Goal: Task Accomplishment & Management: Use online tool/utility

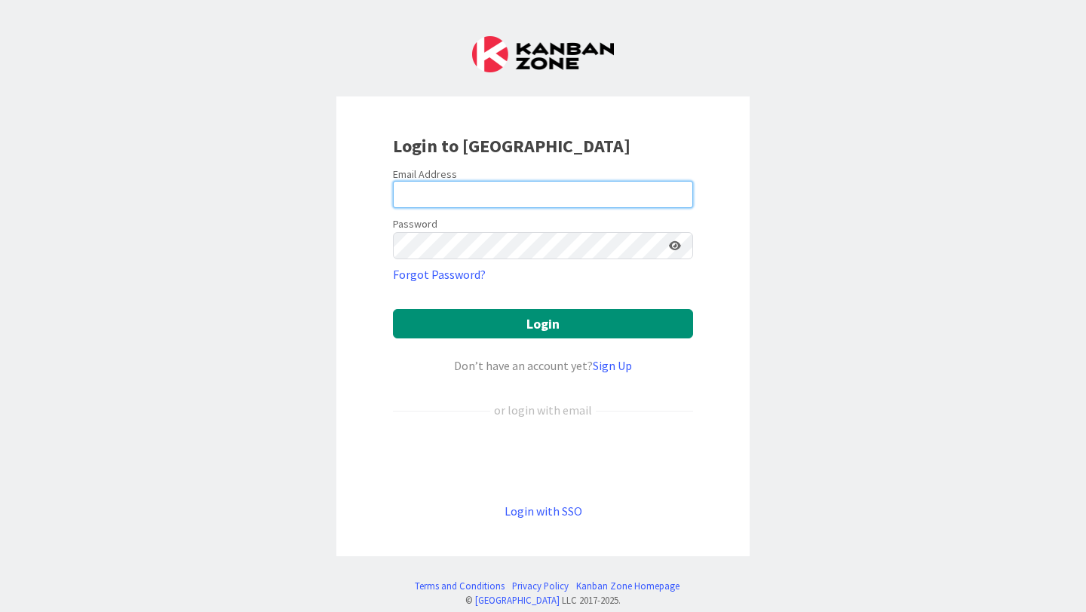
click at [509, 195] on input "email" at bounding box center [543, 194] width 300 height 27
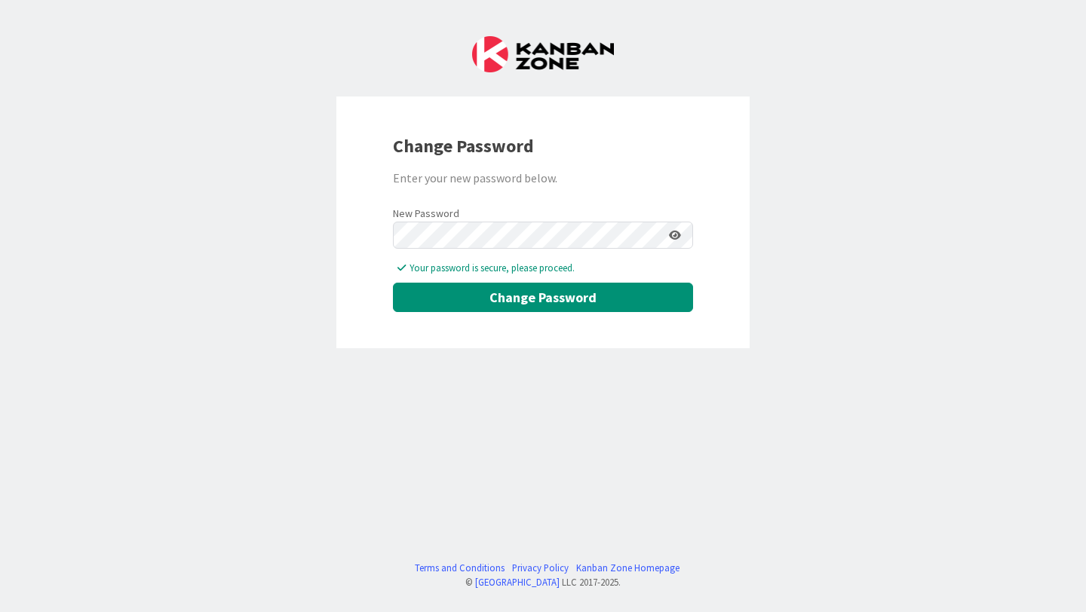
click at [679, 230] on icon at bounding box center [675, 235] width 12 height 11
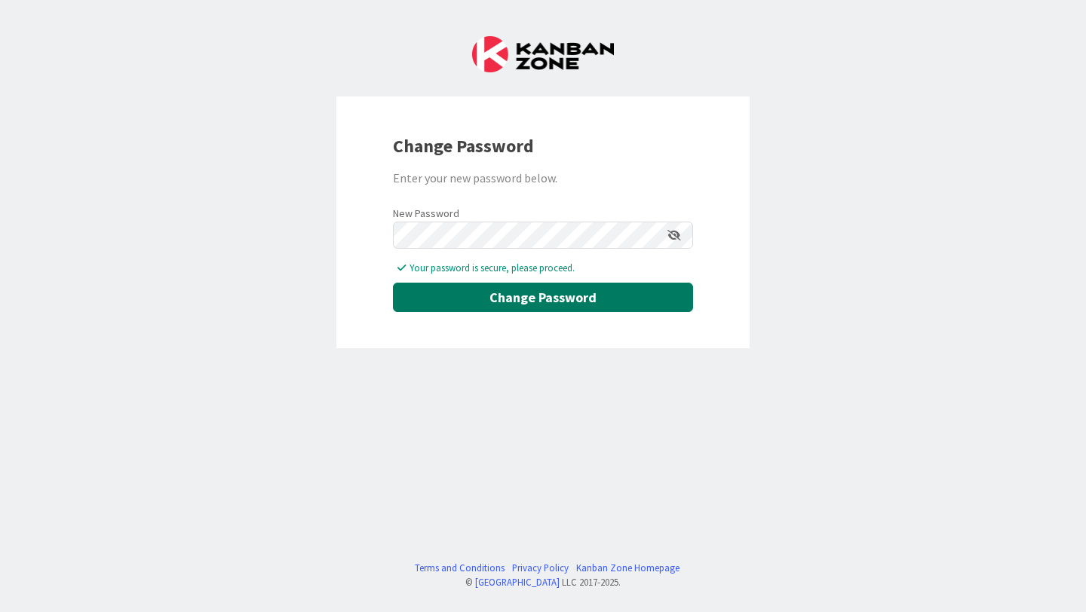
click at [658, 302] on button "Change Password" at bounding box center [543, 297] width 300 height 29
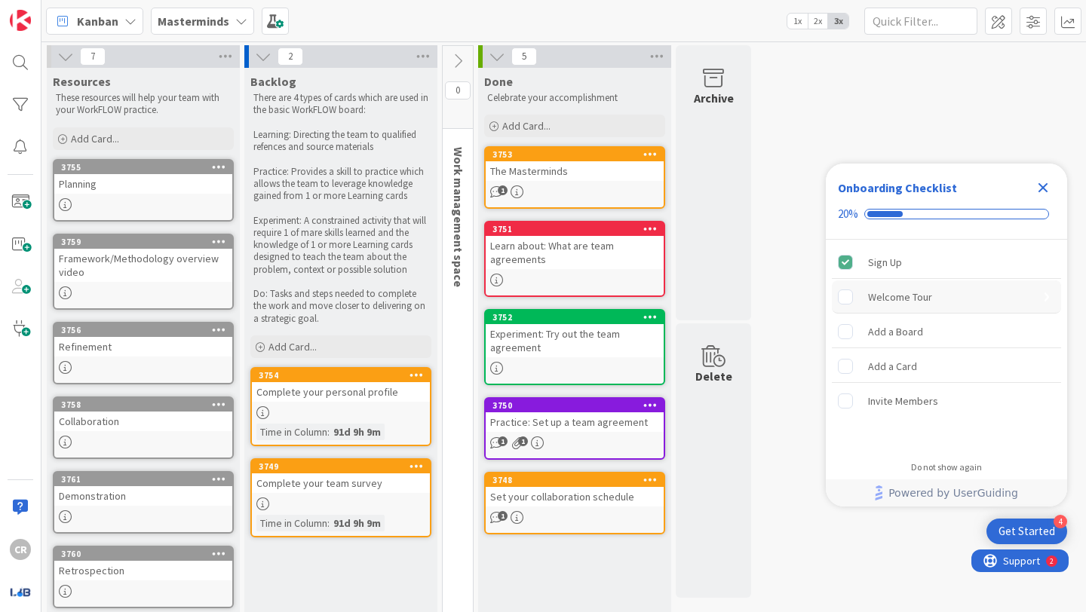
click at [851, 296] on rect "Welcome Tour is incomplete." at bounding box center [845, 297] width 14 height 14
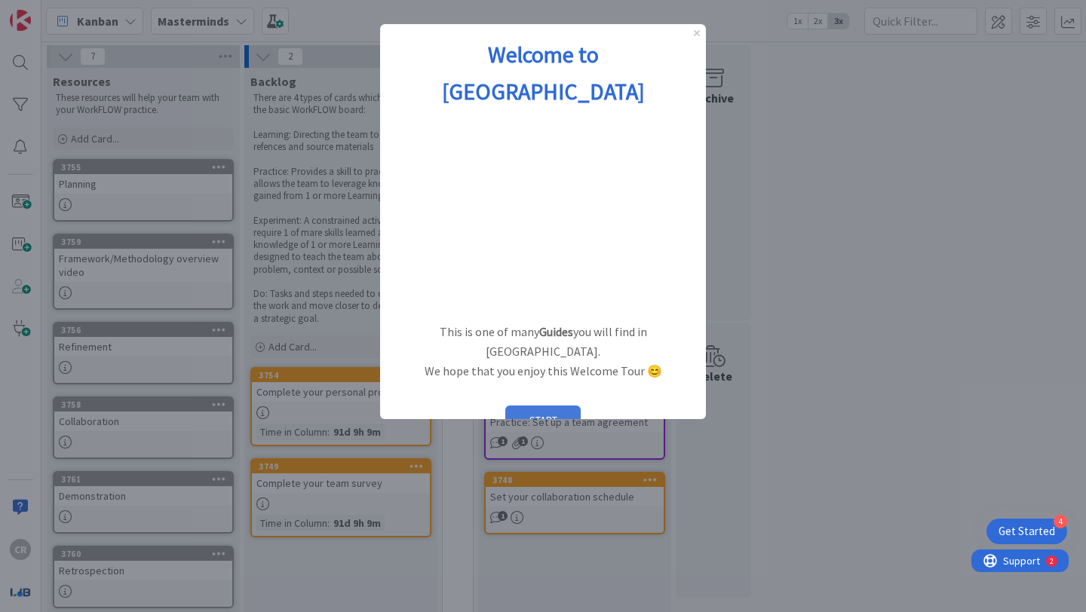
click at [541, 406] on button "START" at bounding box center [542, 420] width 75 height 29
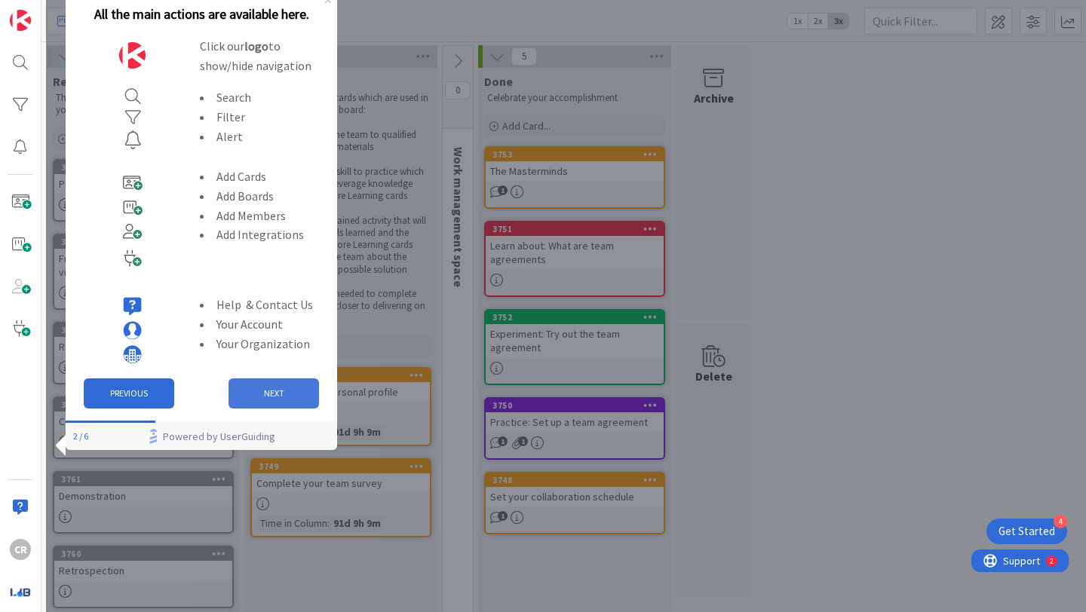
click at [299, 387] on button "NEXT" at bounding box center [273, 394] width 90 height 30
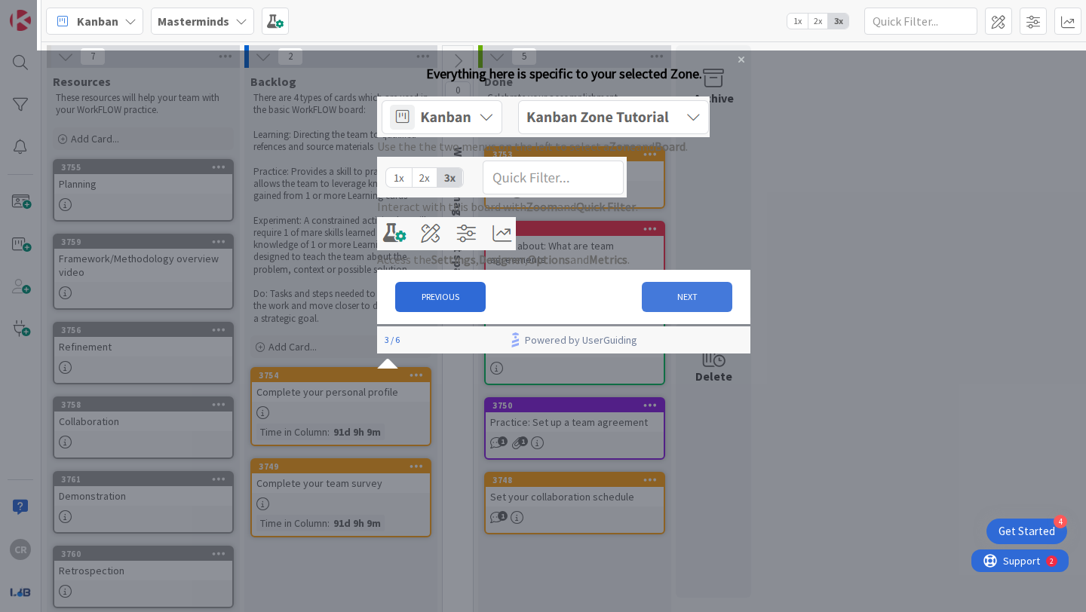
click at [660, 312] on button "NEXT" at bounding box center [687, 297] width 90 height 30
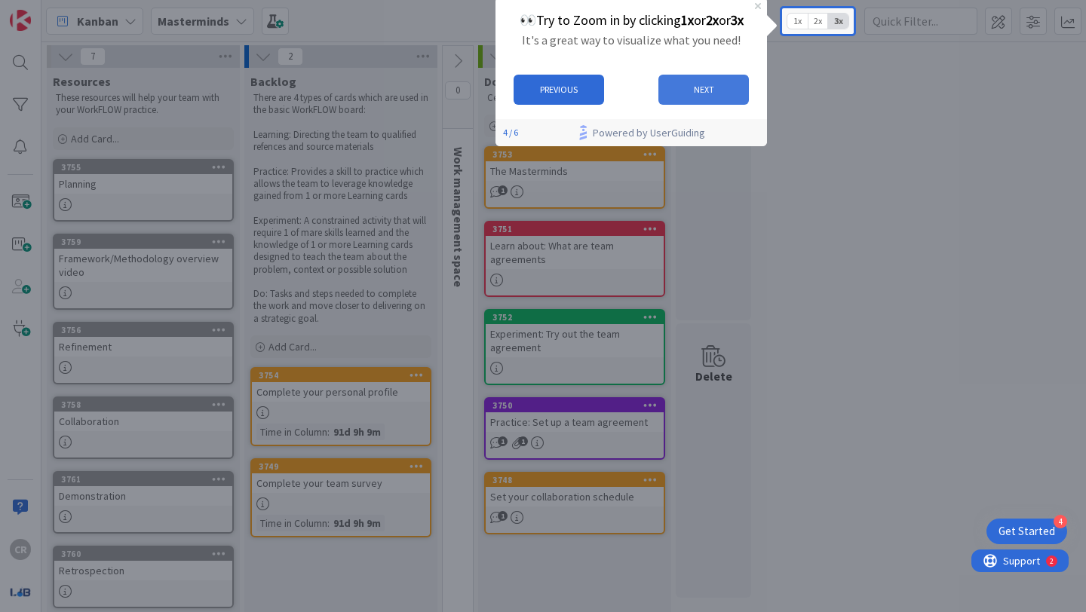
click at [685, 85] on button "NEXT" at bounding box center [703, 90] width 90 height 30
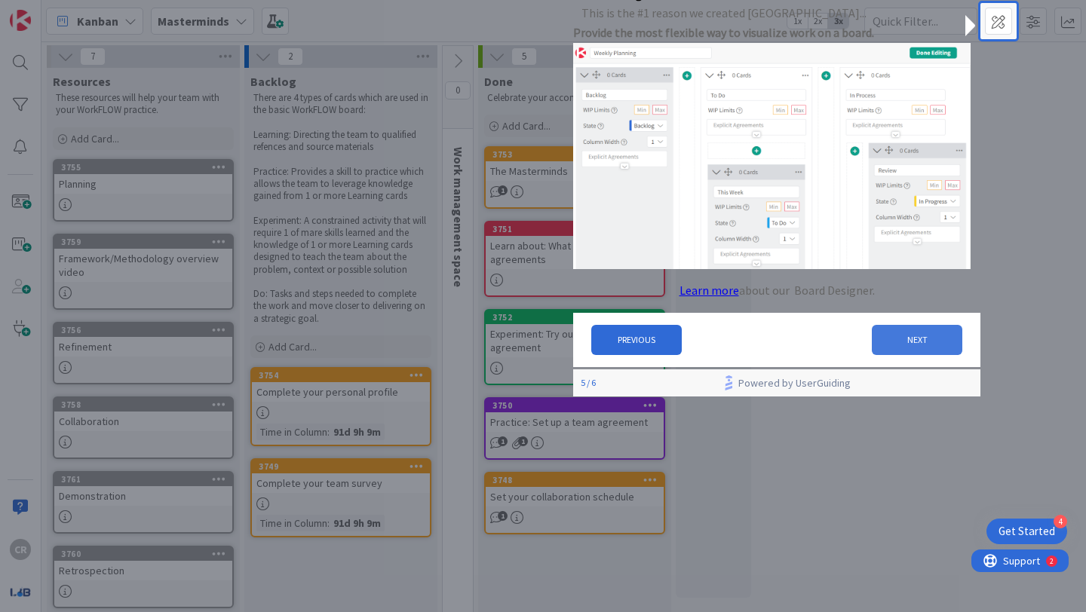
click at [884, 339] on button "NEXT" at bounding box center [917, 340] width 90 height 30
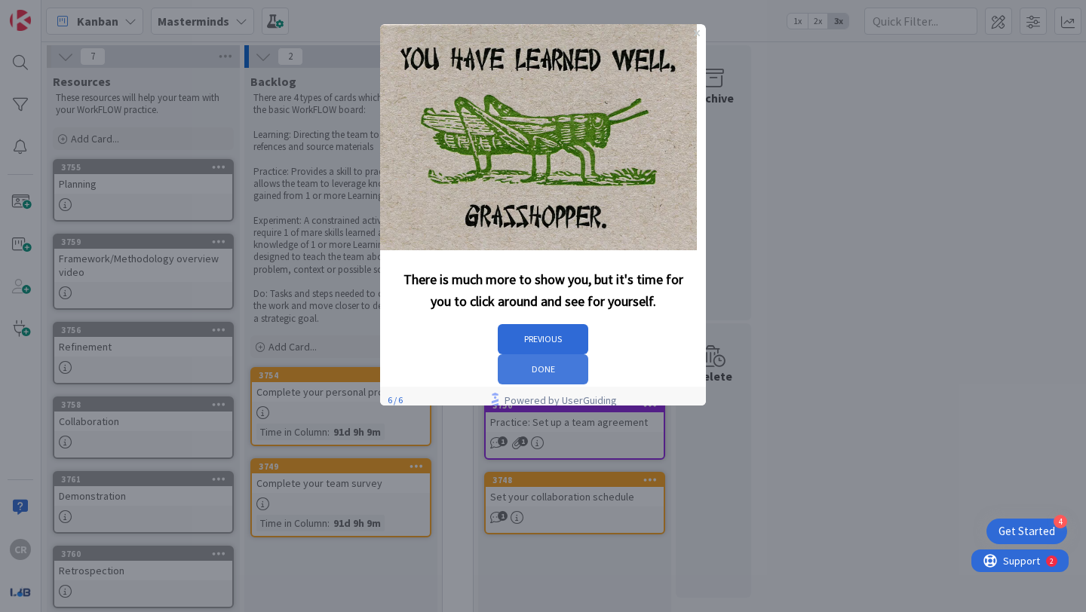
click at [588, 354] on button "DONE" at bounding box center [543, 369] width 90 height 30
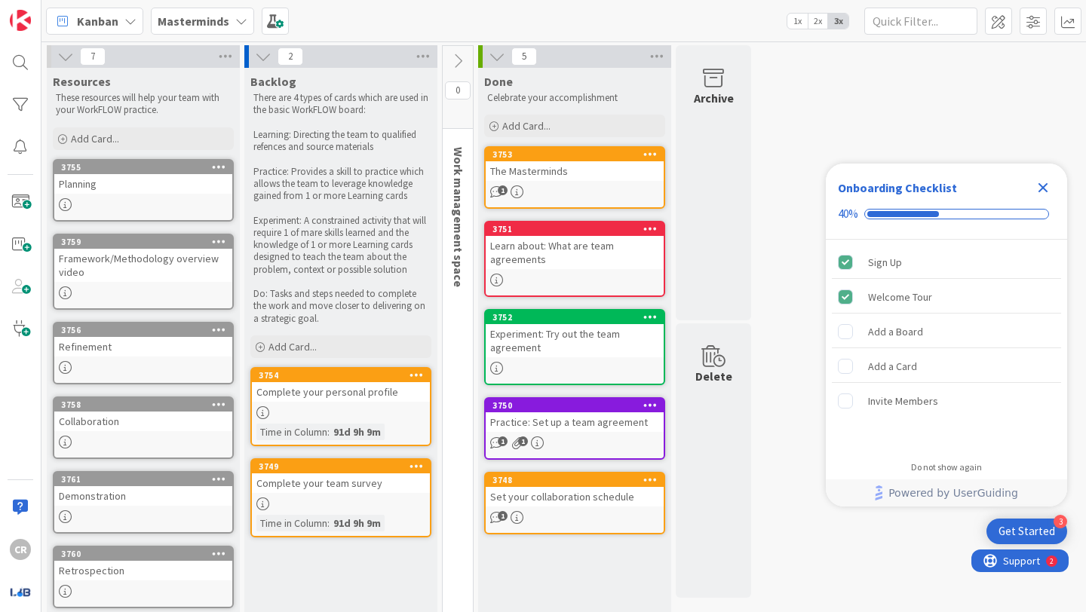
click at [340, 433] on div "91d 9h 9m" at bounding box center [357, 432] width 55 height 17
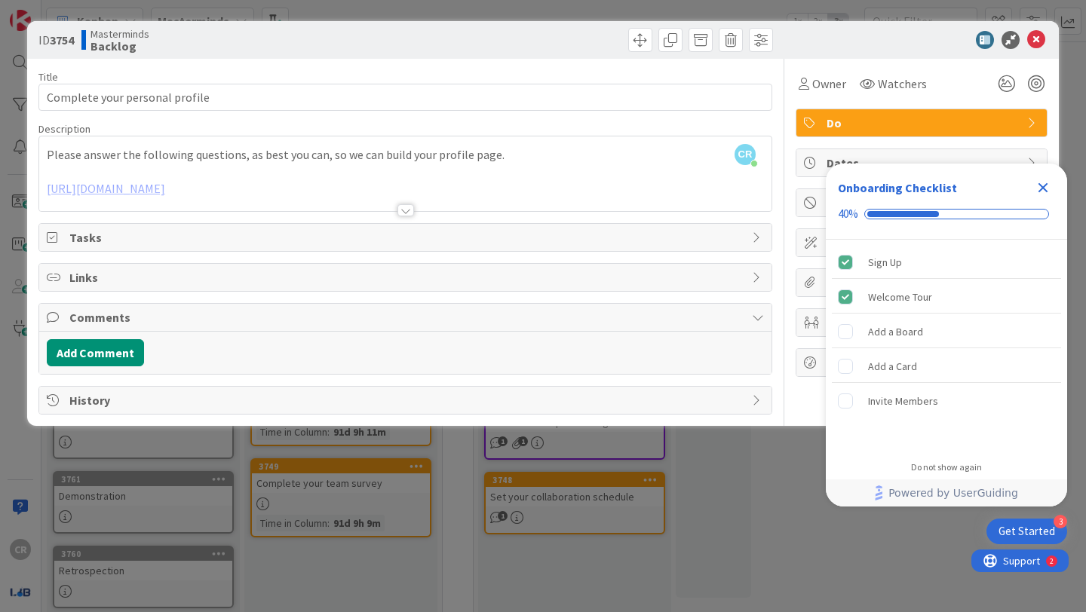
click at [238, 186] on div at bounding box center [405, 192] width 732 height 38
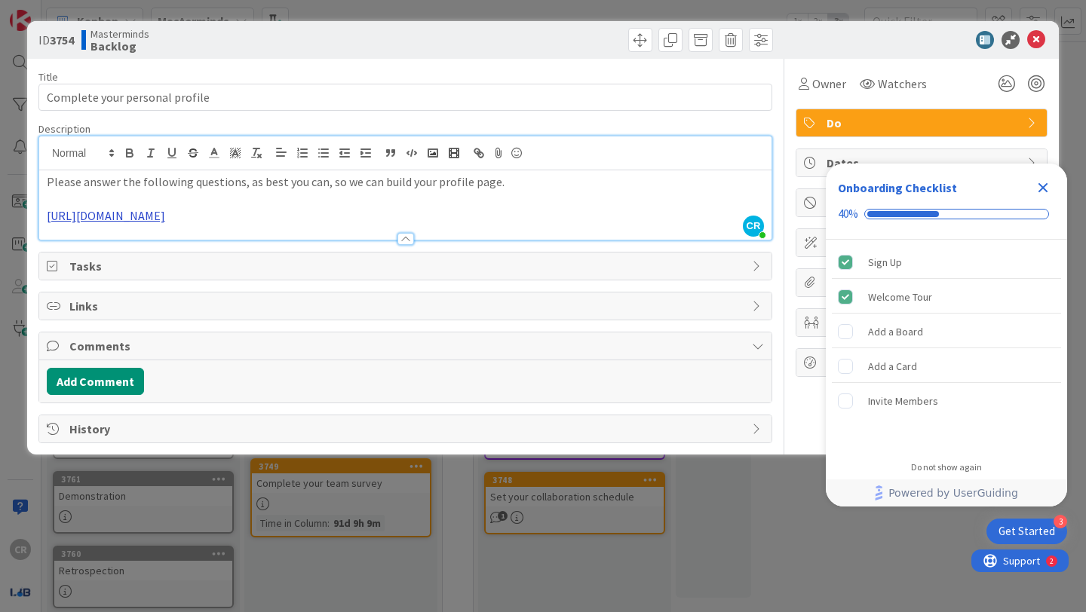
click at [165, 216] on link "https://docs.google.com/forms/d/e/1FAIpQLScHesYaEHNg6KCh7NTSLCmmKau018zwXxb8H1U…" at bounding box center [106, 215] width 118 height 15
click at [314, 243] on link "https://docs.google.com/forms/d/e/1FAIpQLScHesYaEHNg6KCh7NTSLCmmKau018zwXxb8H1U…" at bounding box center [338, 245] width 103 height 20
click at [1043, 186] on icon "Close Checklist" at bounding box center [1043, 188] width 10 height 10
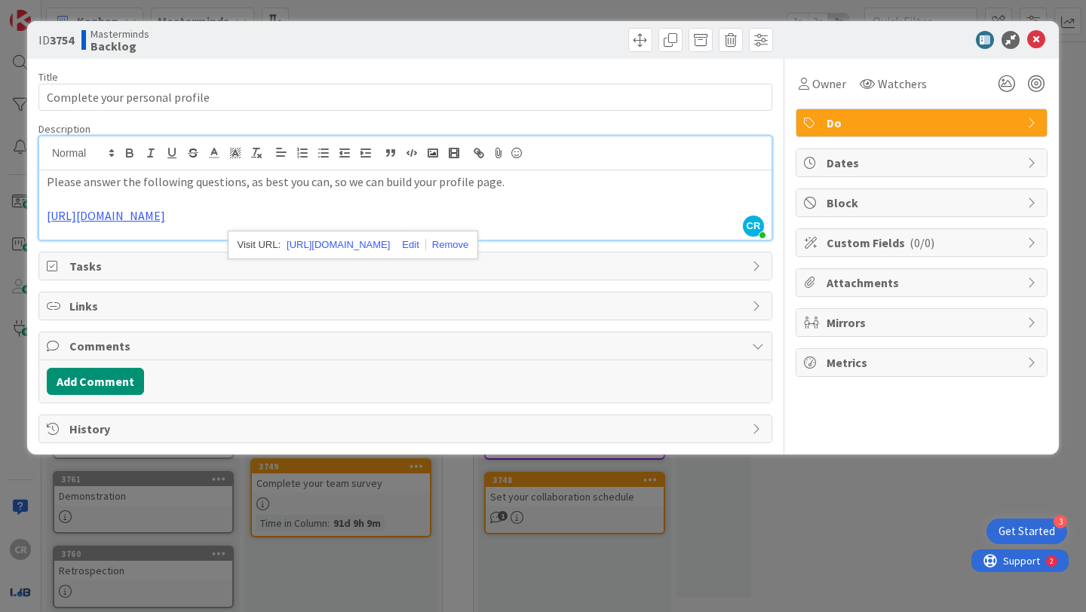
click at [981, 128] on span "Do" at bounding box center [922, 123] width 193 height 18
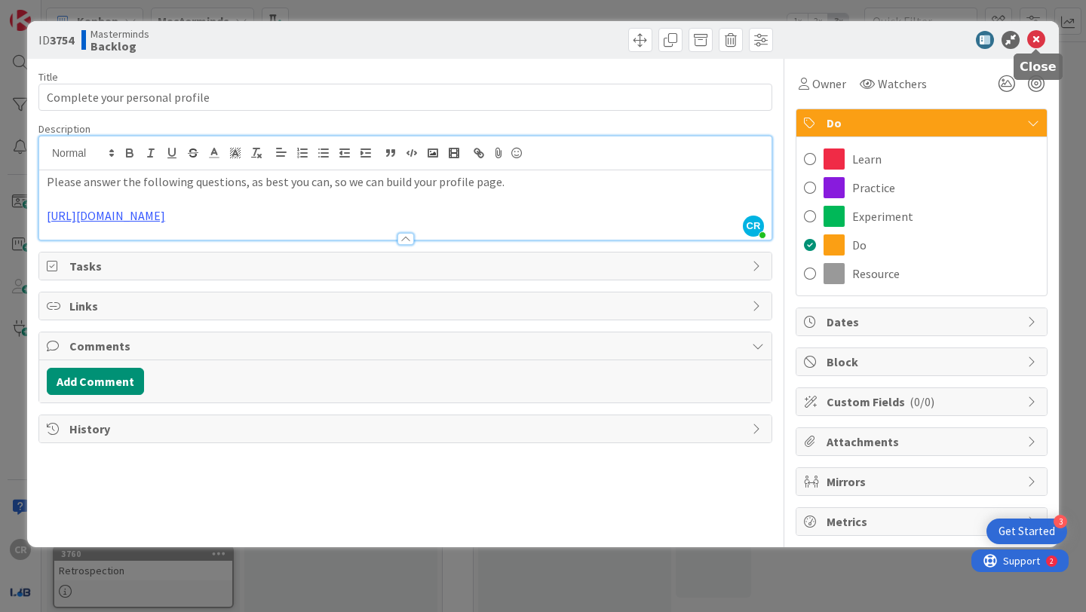
click at [1038, 33] on icon at bounding box center [1036, 40] width 18 height 18
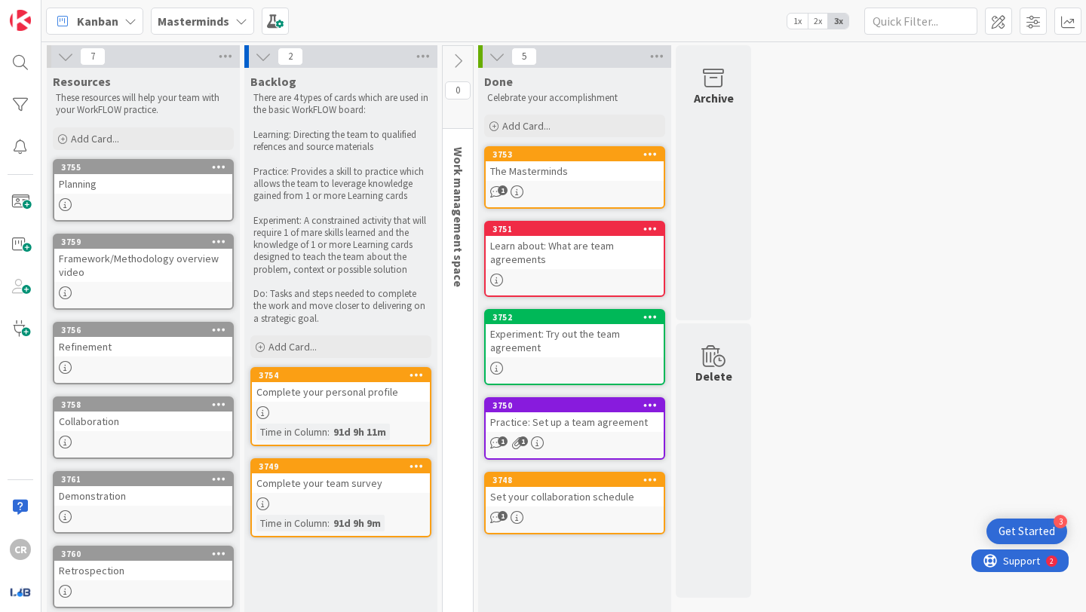
click at [504, 518] on span "1" at bounding box center [503, 516] width 10 height 10
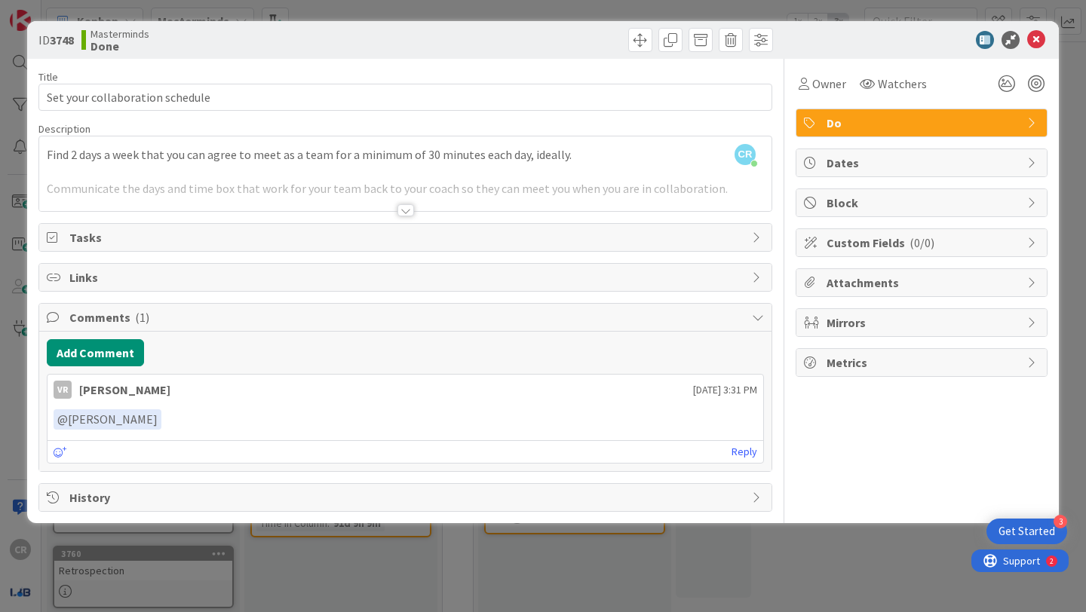
click at [403, 201] on div at bounding box center [405, 192] width 732 height 38
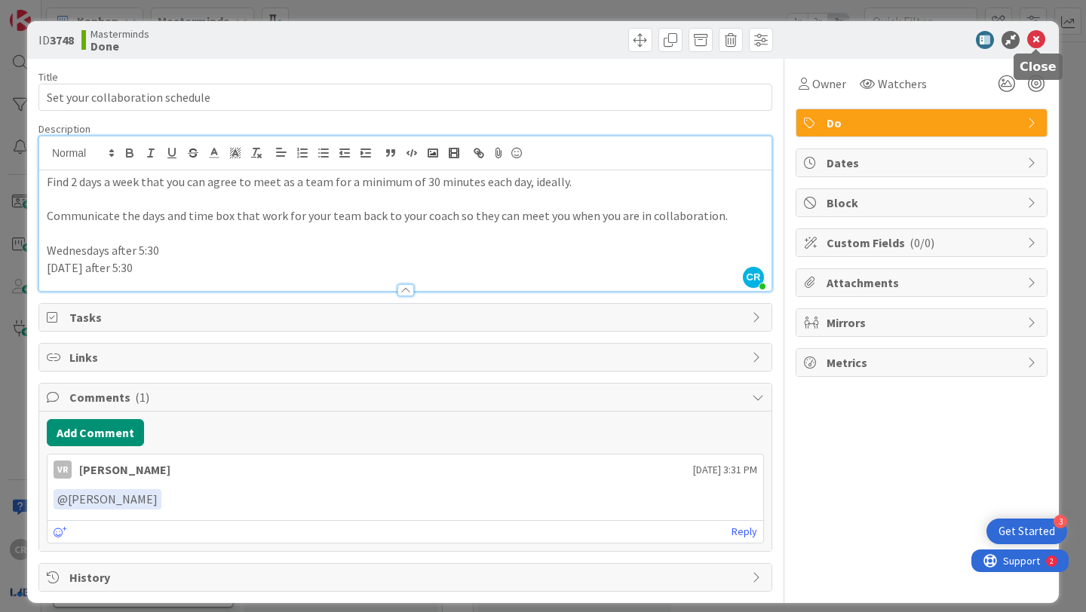
click at [1033, 46] on icon at bounding box center [1036, 40] width 18 height 18
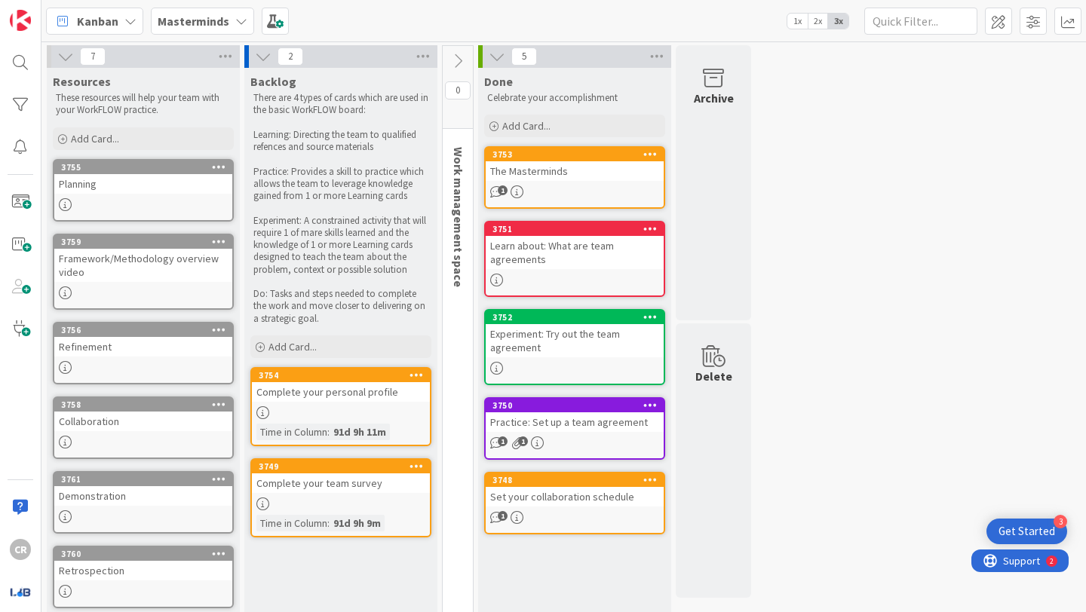
click at [520, 446] on icon "1" at bounding box center [516, 443] width 13 height 13
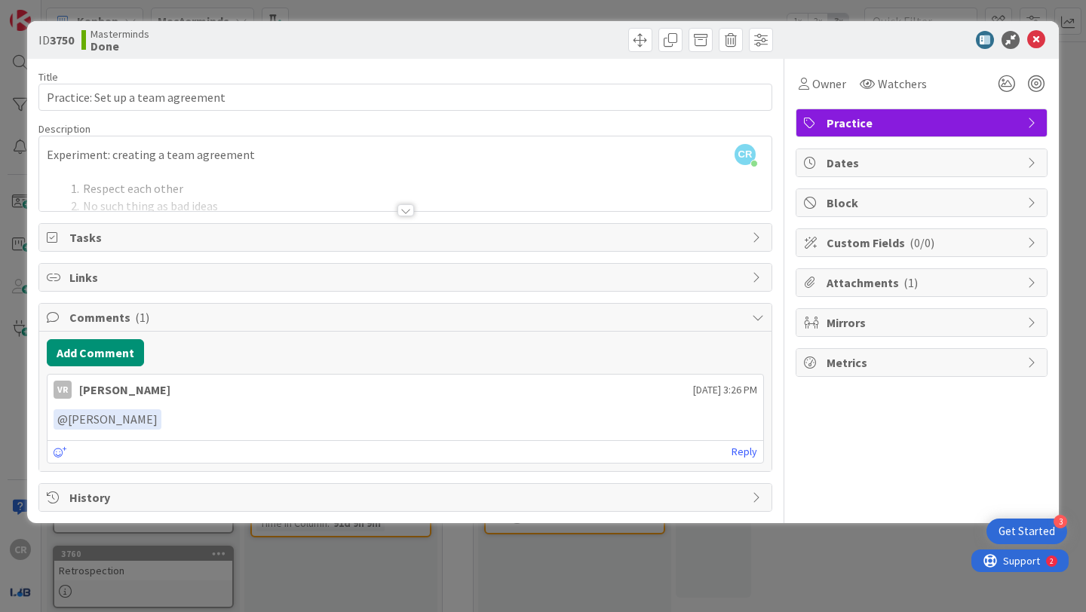
click at [404, 205] on div at bounding box center [405, 210] width 17 height 12
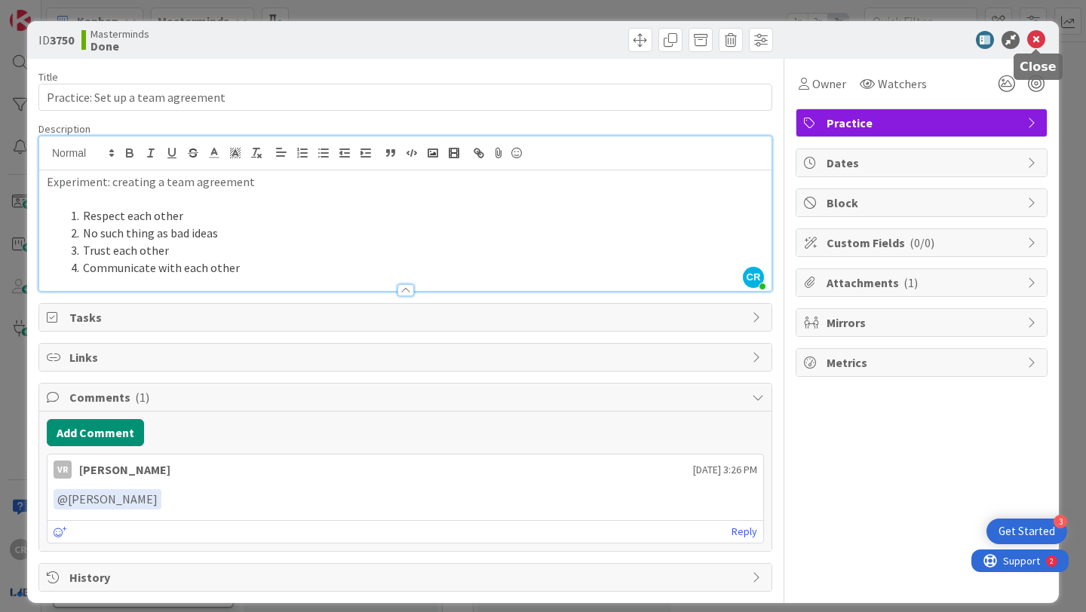
click at [1039, 41] on icon at bounding box center [1036, 40] width 18 height 18
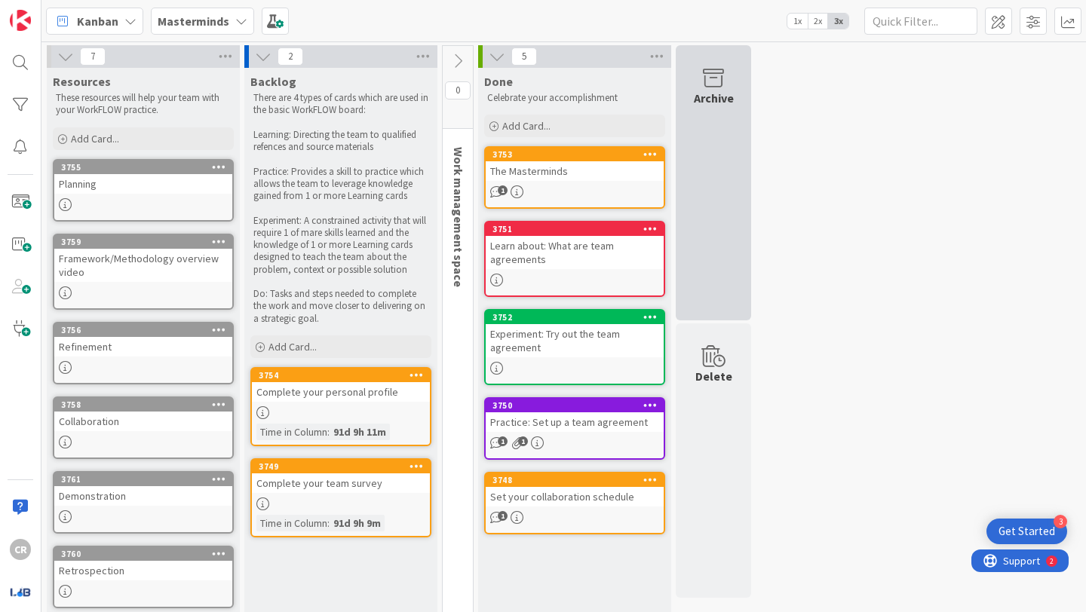
click at [722, 97] on div "Archive" at bounding box center [714, 98] width 40 height 18
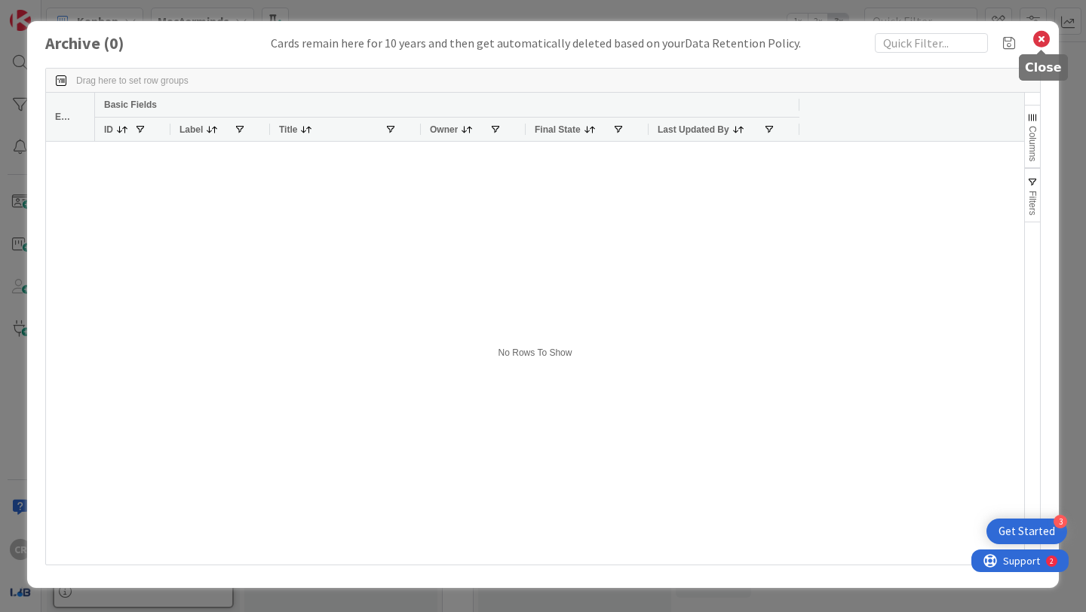
click at [1040, 41] on icon at bounding box center [1042, 39] width 20 height 21
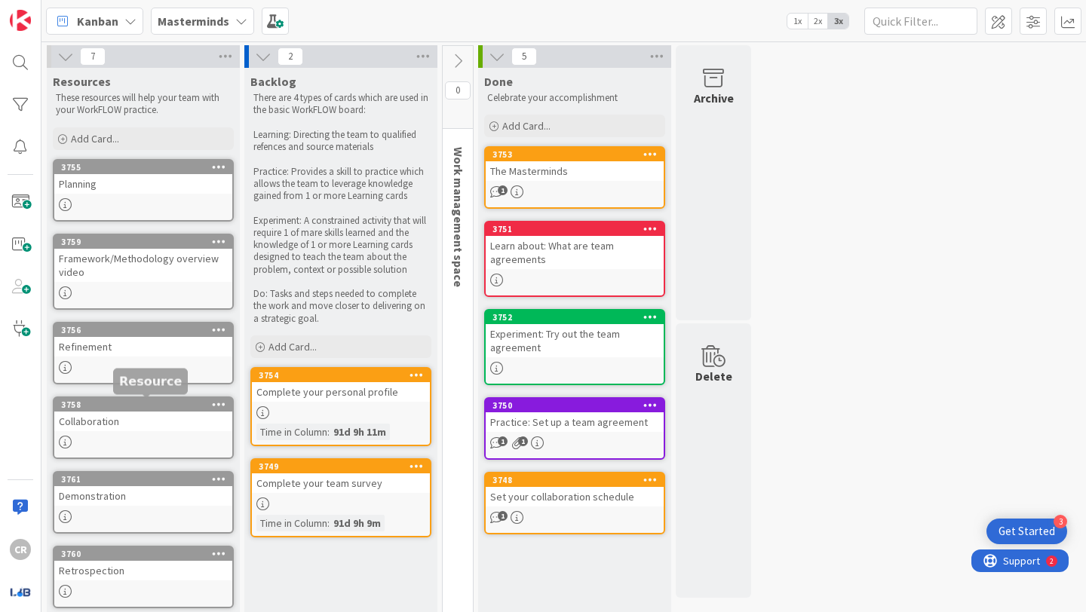
scroll to position [90, 0]
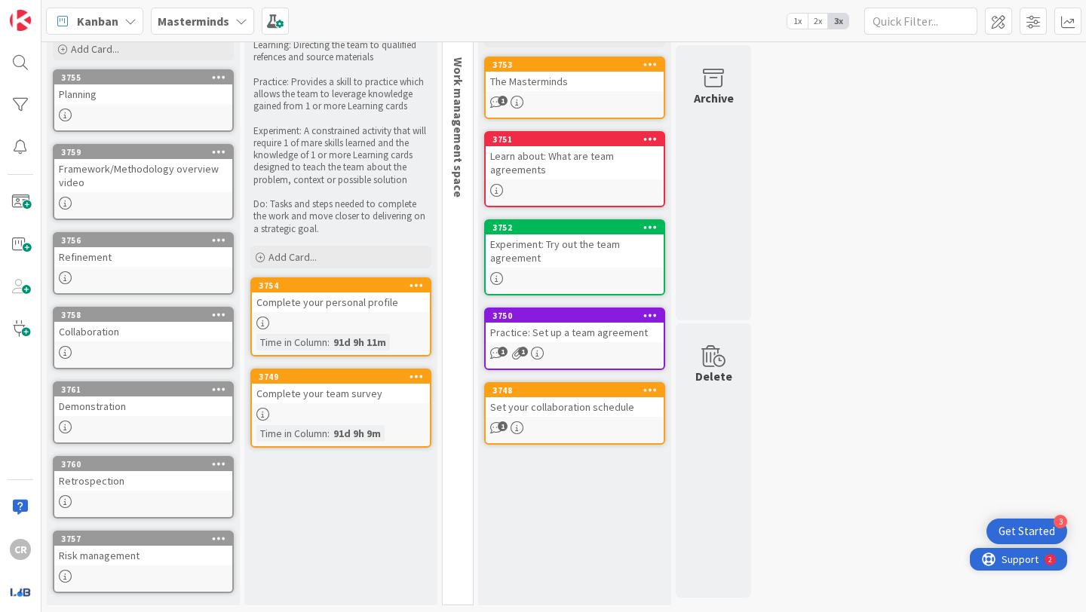
click at [1027, 554] on span "Support" at bounding box center [1019, 559] width 37 height 18
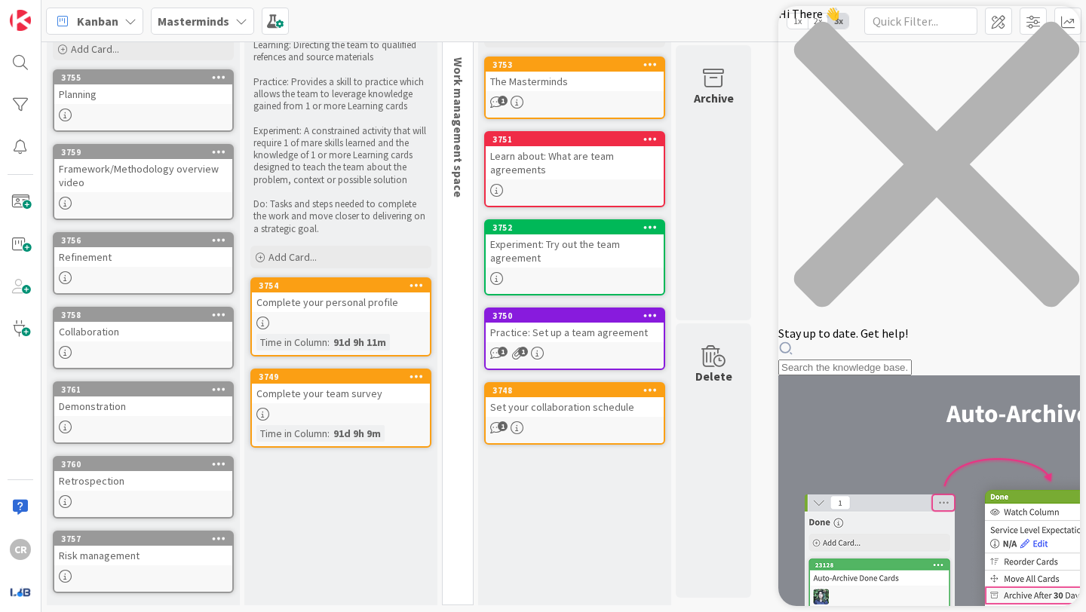
scroll to position [0, 0]
click at [1059, 31] on icon "close resource center" at bounding box center [929, 172] width 302 height 302
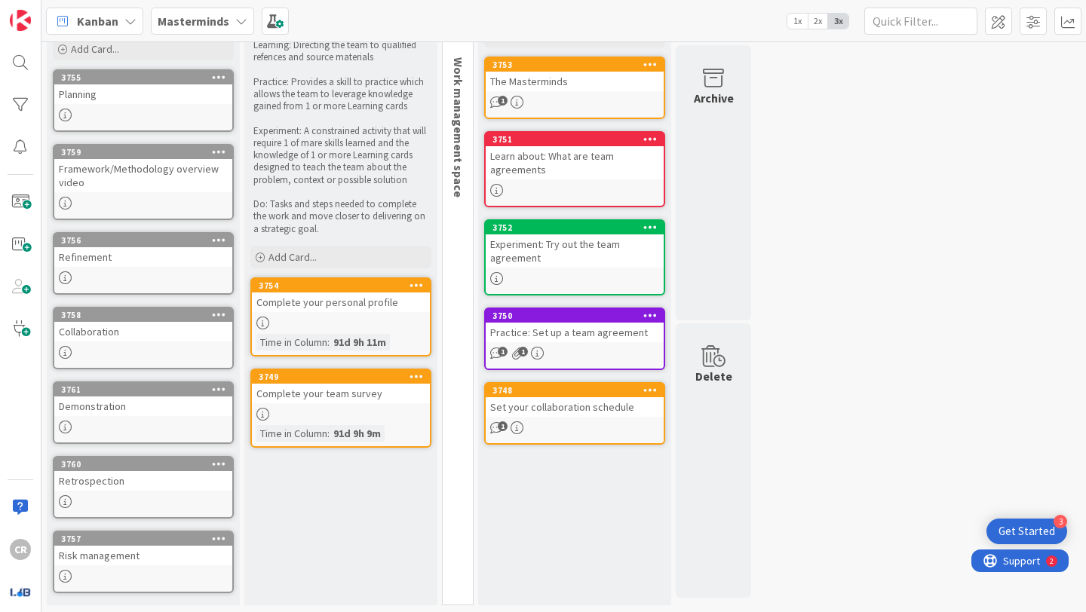
click at [1034, 539] on div "Get Started" at bounding box center [1026, 531] width 57 height 15
click at [1047, 189] on icon "Close Checklist" at bounding box center [1043, 188] width 18 height 18
click at [234, 10] on div "Masterminds" at bounding box center [202, 21] width 103 height 27
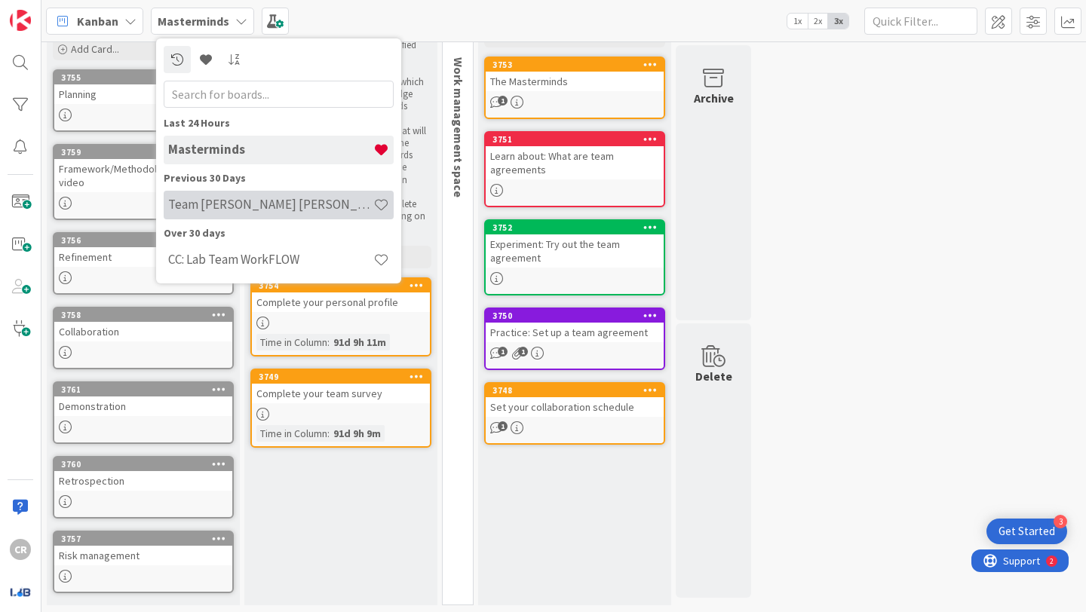
click at [339, 206] on h4 "Team Eva Vanessa Ciciliya WorkFLOW" at bounding box center [270, 204] width 205 height 15
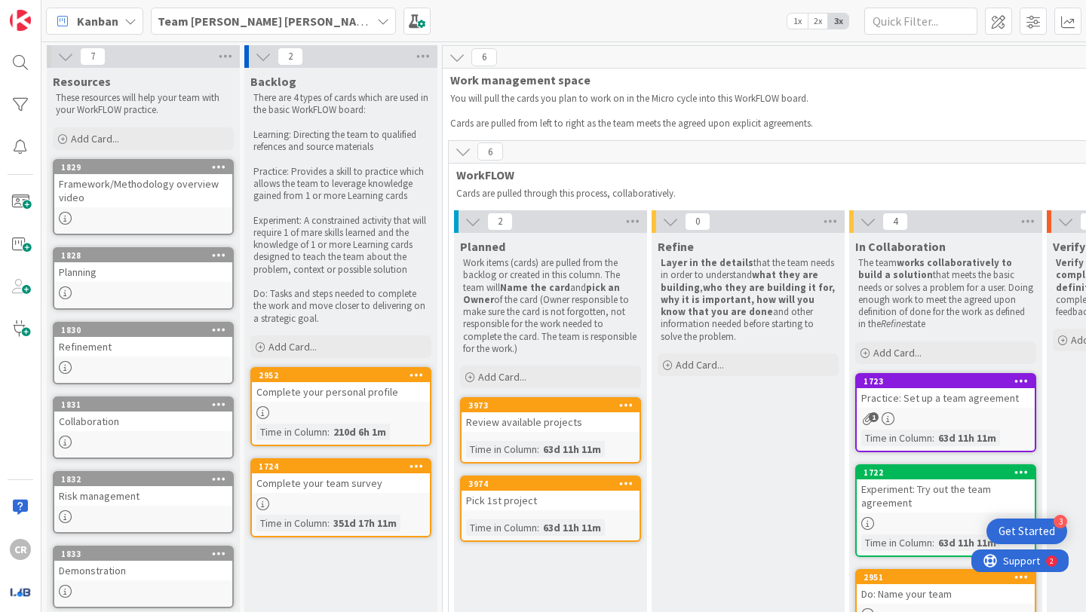
click at [552, 421] on div "Review available projects" at bounding box center [550, 422] width 178 height 20
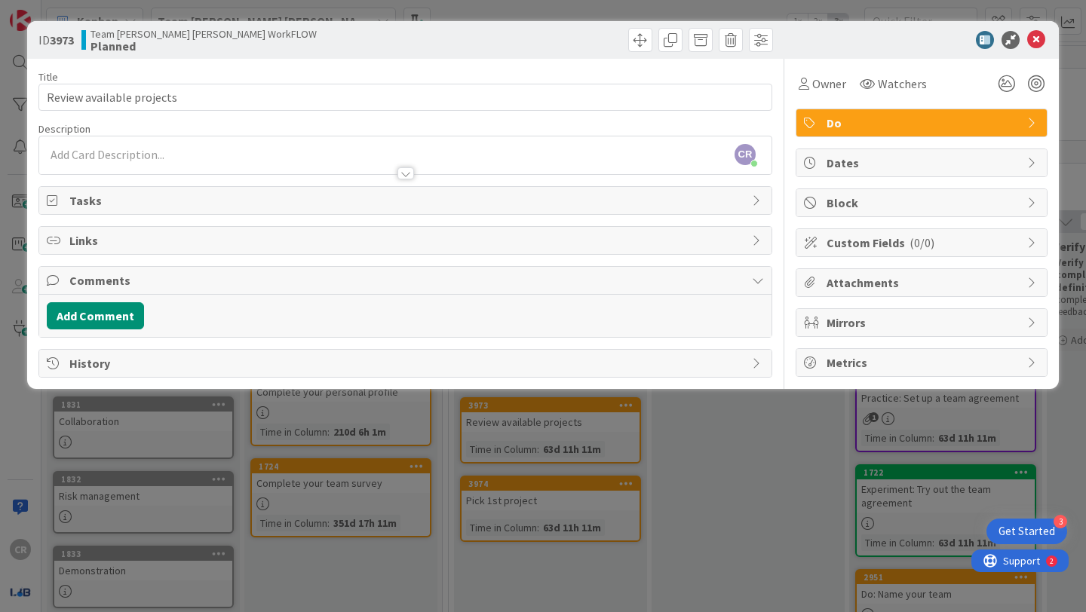
click at [835, 171] on span "Dates" at bounding box center [922, 163] width 193 height 18
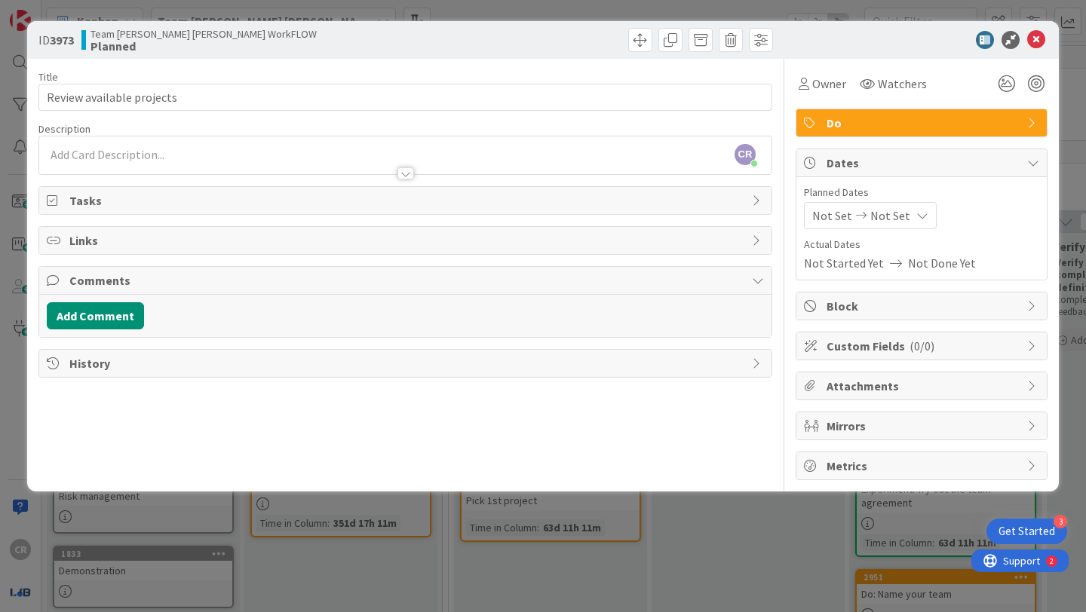
click at [861, 213] on icon at bounding box center [861, 215] width 18 height 11
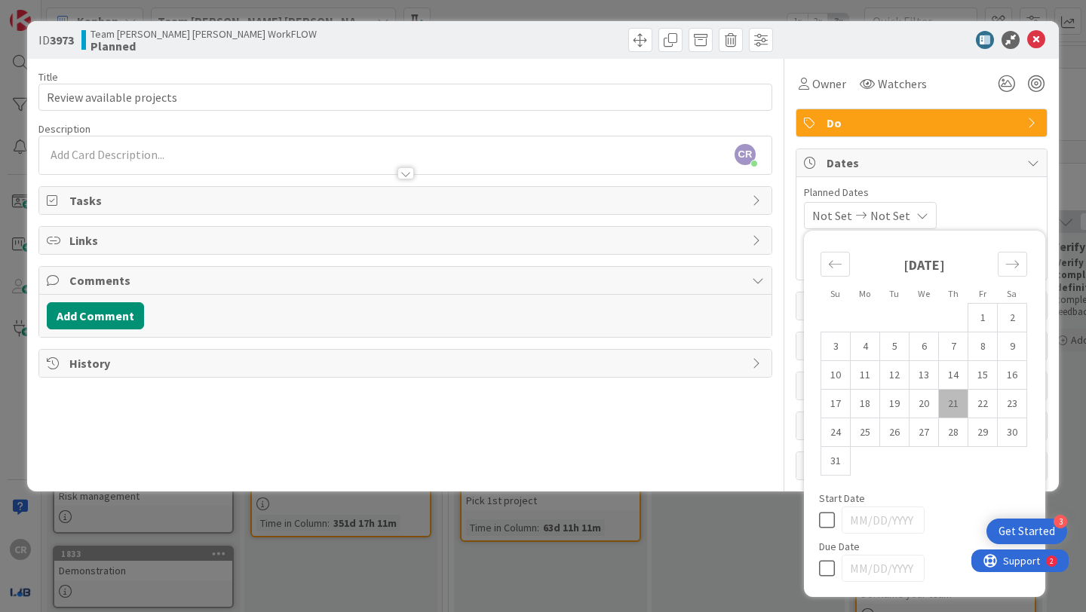
click at [973, 213] on div "Not Set Not Set Su Mo Tu We Th Fr Sa July 2025 1 2 3 4 5 6 7 8 9 10 11 12 13 14…" at bounding box center [921, 215] width 235 height 27
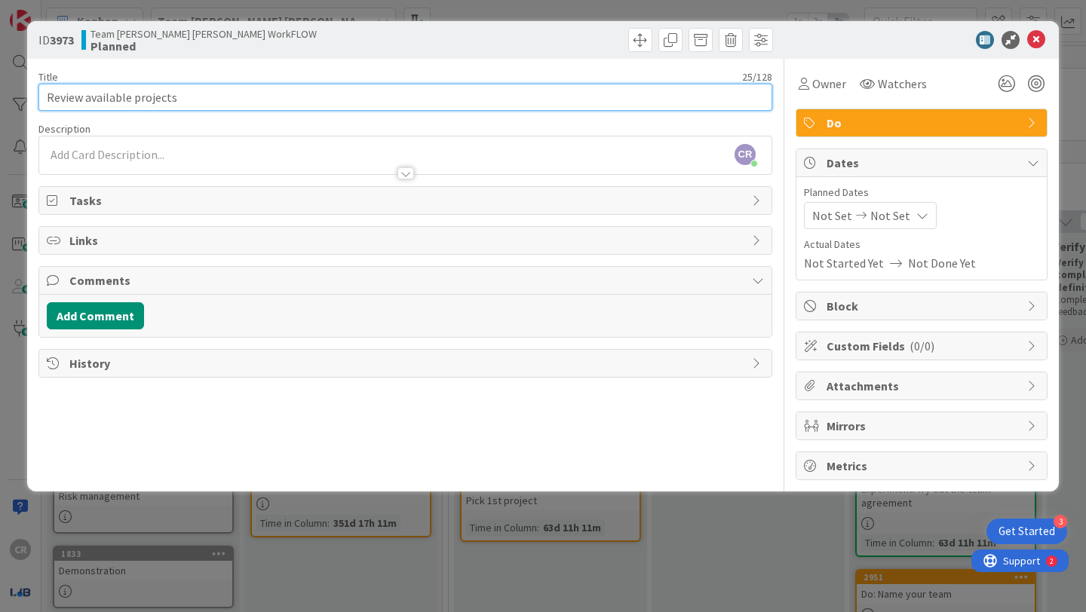
click at [179, 97] on input "Review available projects" at bounding box center [405, 97] width 734 height 27
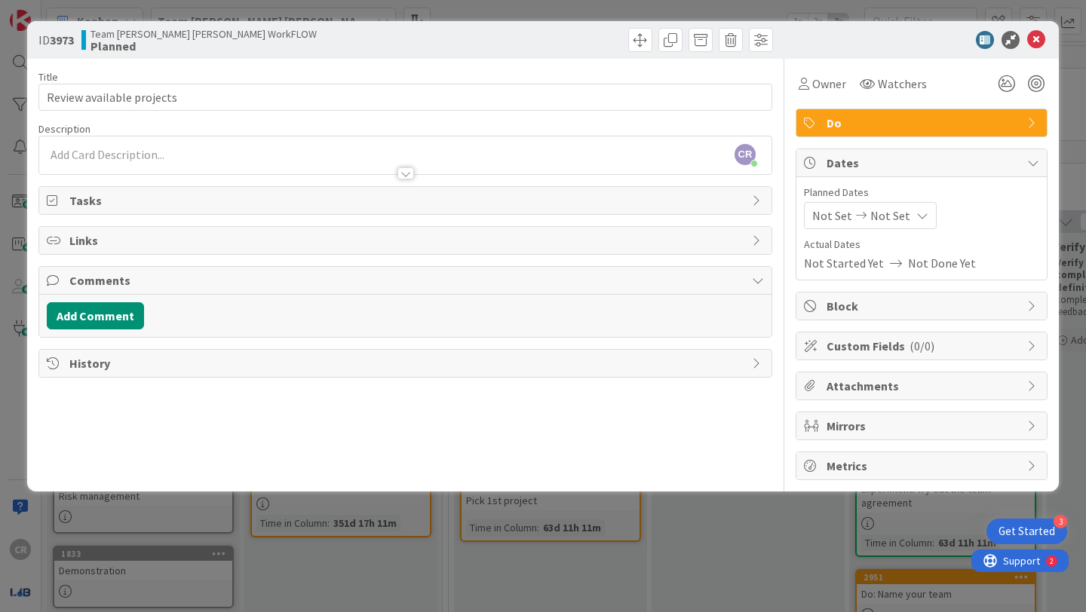
click at [435, 54] on div "ID 3973 Team Eva Vanessa Ciciliya WorkFLOW Planned" at bounding box center [543, 40] width 1032 height 38
click at [1038, 41] on icon at bounding box center [1036, 40] width 18 height 18
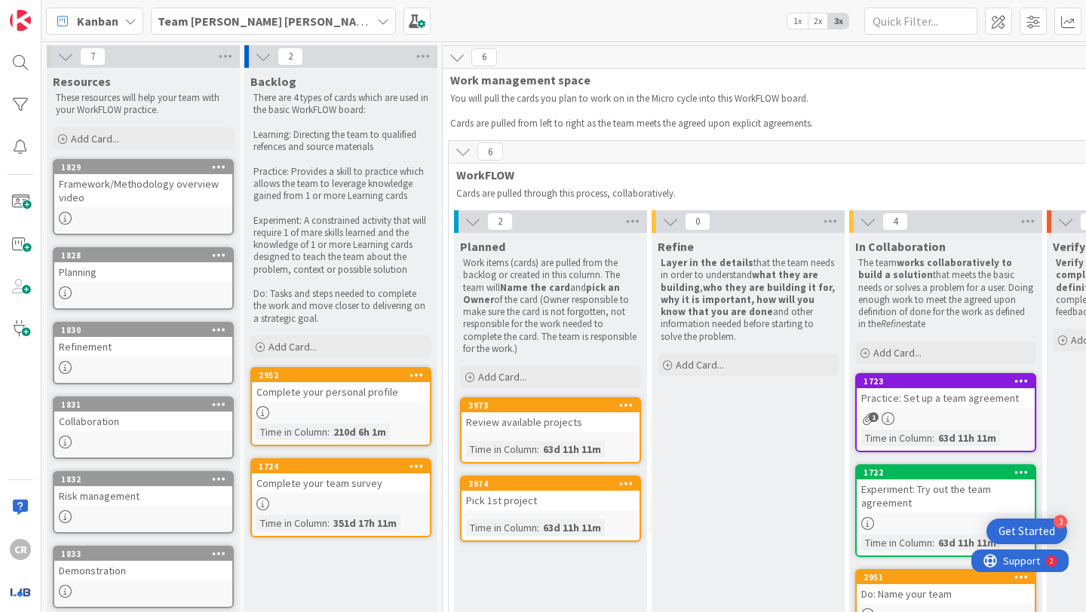
click at [512, 491] on div "Pick 1st project" at bounding box center [550, 501] width 178 height 20
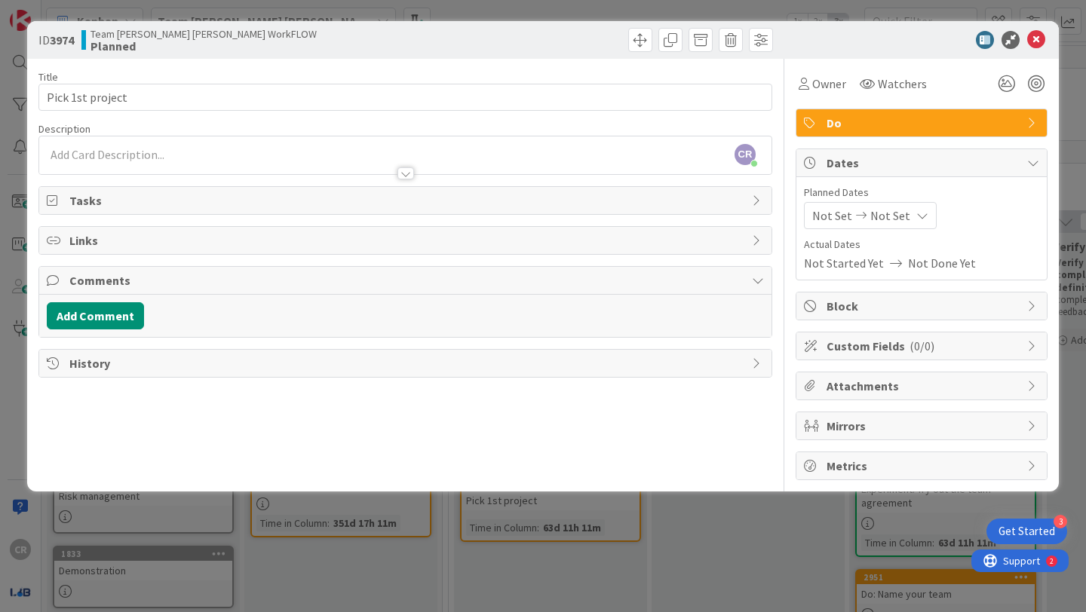
click at [904, 428] on span "Mirrors" at bounding box center [922, 426] width 193 height 18
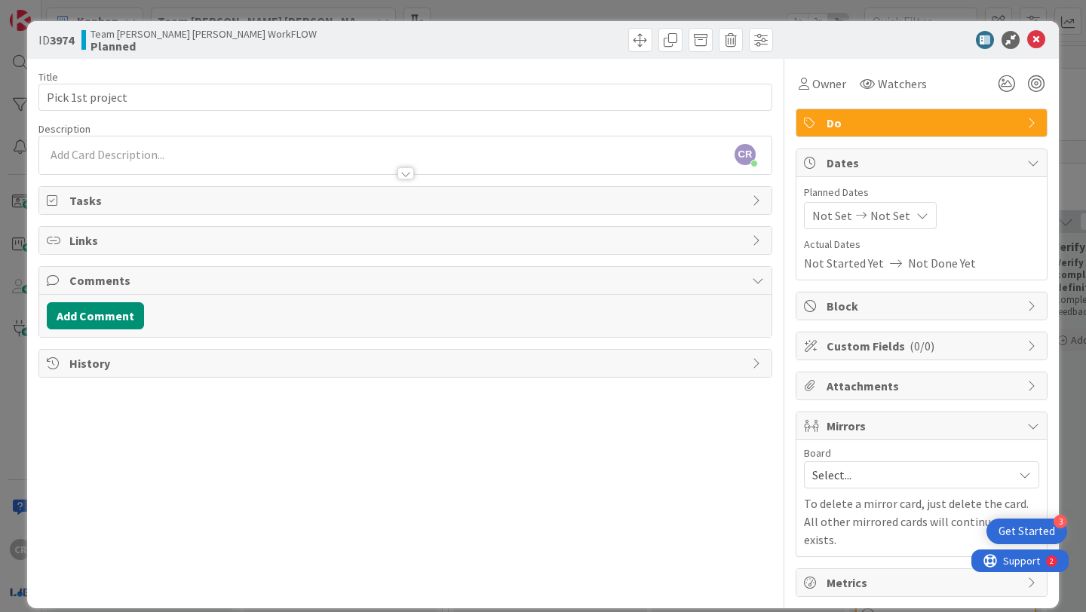
click at [1000, 487] on div "Select..." at bounding box center [921, 474] width 235 height 27
click at [895, 514] on p "To delete a mirror card, just delete the card. All other mirrored cards will co…" at bounding box center [921, 522] width 235 height 54
click at [1035, 41] on icon at bounding box center [1036, 40] width 18 height 18
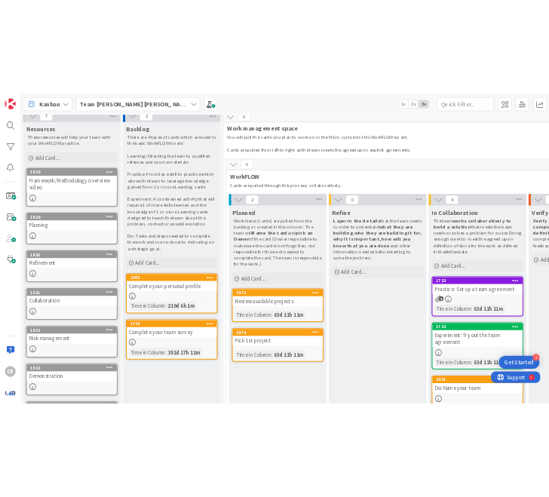
scroll to position [0, 2]
